Goal: Browse casually

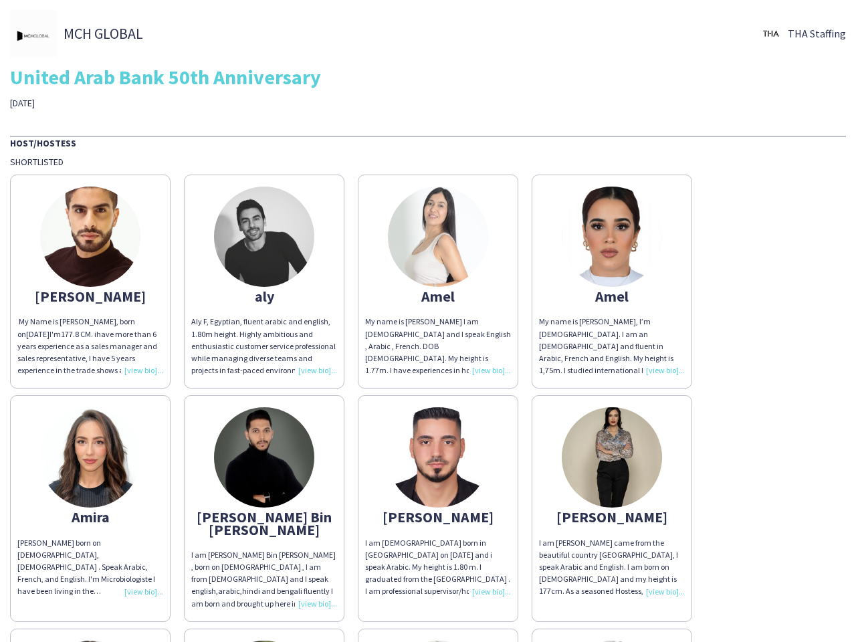
click at [428, 321] on div "My name is [PERSON_NAME] I am [DEMOGRAPHIC_DATA] and I speak English , Arabic ,…" at bounding box center [438, 346] width 146 height 61
click at [90, 281] on img at bounding box center [90, 237] width 100 height 100
click at [264, 281] on img at bounding box center [264, 237] width 100 height 100
click at [438, 281] on img at bounding box center [438, 237] width 100 height 100
click at [612, 281] on img at bounding box center [612, 237] width 100 height 100
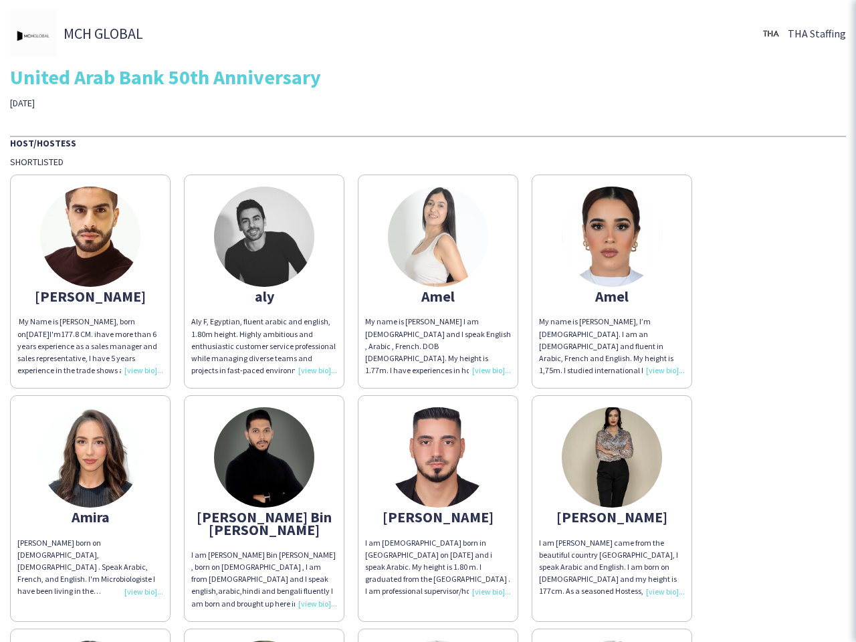
click at [90, 502] on img at bounding box center [90, 457] width 100 height 100
click at [264, 502] on img at bounding box center [264, 457] width 100 height 100
click at [438, 502] on img at bounding box center [438, 457] width 100 height 100
click at [612, 502] on img at bounding box center [612, 457] width 100 height 100
